Goal: Information Seeking & Learning: Understand process/instructions

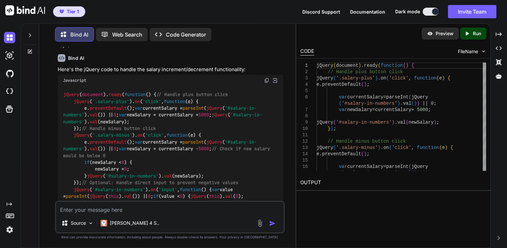
scroll to position [155, 0]
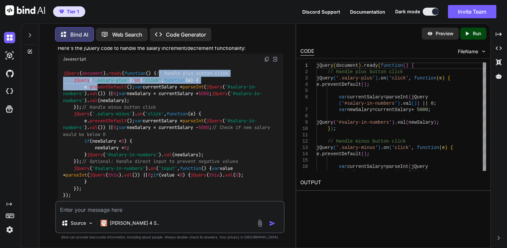
drag, startPoint x: 75, startPoint y: 72, endPoint x: 98, endPoint y: 84, distance: 24.9
click at [98, 84] on code "jQuery ( document ). ready ( function ( ) { // Handle plus button click jQuery …" at bounding box center [168, 134] width 210 height 129
click at [98, 84] on span "preventDefault" at bounding box center [108, 87] width 37 height 6
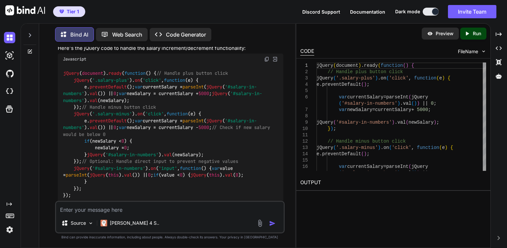
click at [72, 72] on code "jQuery ( document ). ready ( function ( ) { // Handle plus button click jQuery …" at bounding box center [168, 134] width 210 height 129
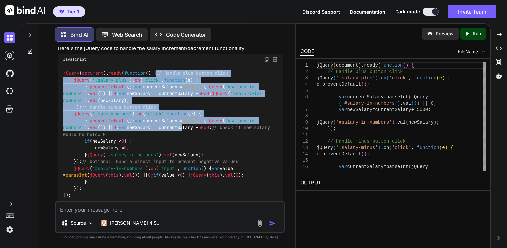
drag, startPoint x: 73, startPoint y: 72, endPoint x: 150, endPoint y: 175, distance: 128.3
click at [150, 175] on code "jQuery ( document ). ready ( function ( ) { // Handle plus button click jQuery …" at bounding box center [168, 134] width 210 height 129
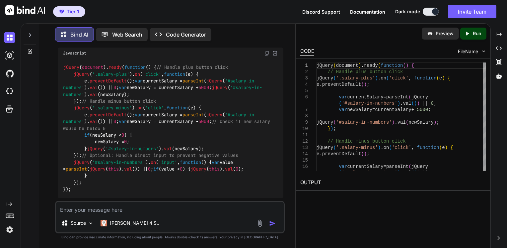
drag, startPoint x: 150, startPoint y: 175, endPoint x: 150, endPoint y: 185, distance: 10.0
click at [150, 185] on code "jQuery ( document ). ready ( function ( ) { // Handle plus button click jQuery …" at bounding box center [168, 128] width 210 height 129
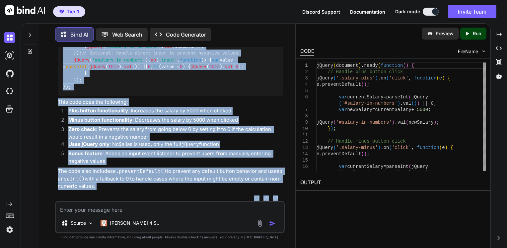
scroll to position [363, 0]
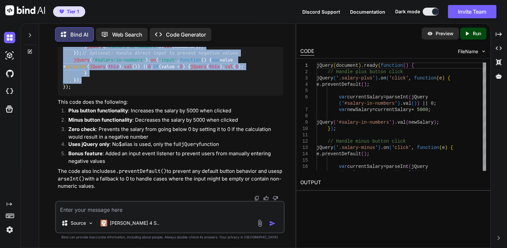
drag, startPoint x: 74, startPoint y: 68, endPoint x: 135, endPoint y: 79, distance: 62.1
click at [135, 79] on div "jQuery ( document ). ready ( function ( ) { // Handle plus button click jQuery …" at bounding box center [171, 26] width 226 height 139
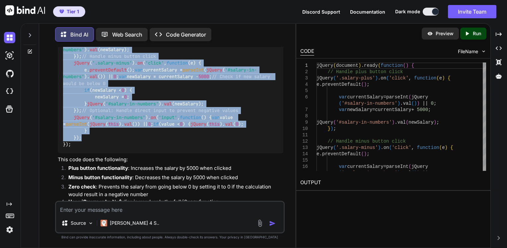
scroll to position [206, 0]
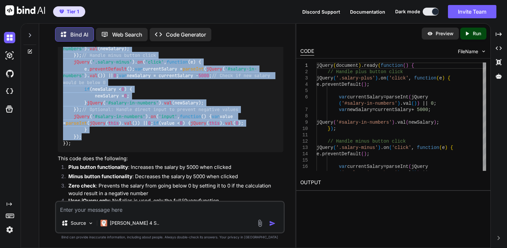
copy code "// Handle plus button click jQuery ( '.salary-plus' ). on ( 'click' , function …"
